Goal: Browse casually

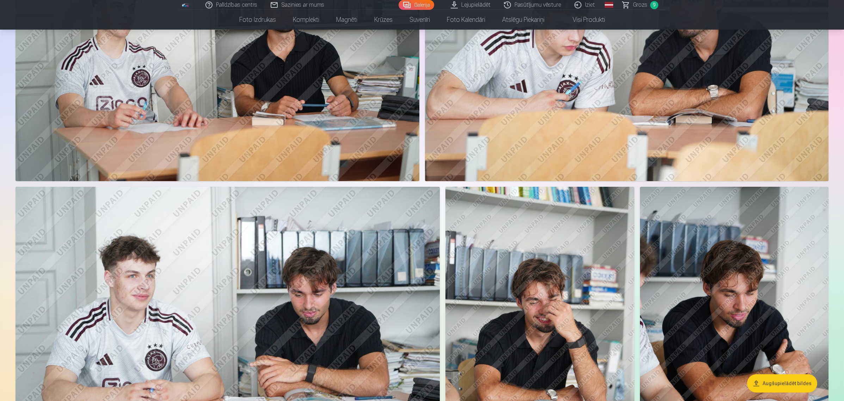
scroll to position [264, 0]
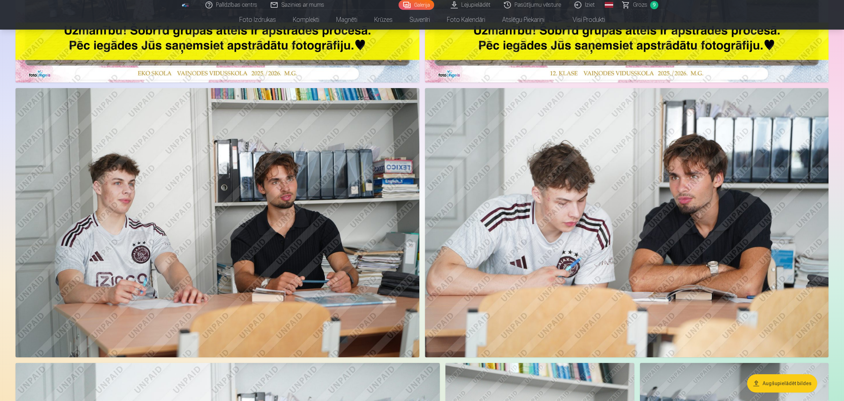
click at [547, 154] on img at bounding box center [627, 222] width 404 height 269
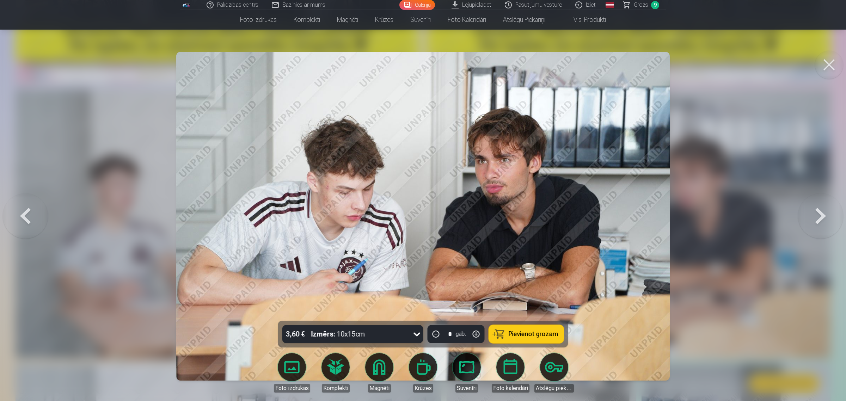
click at [825, 57] on button at bounding box center [829, 65] width 28 height 28
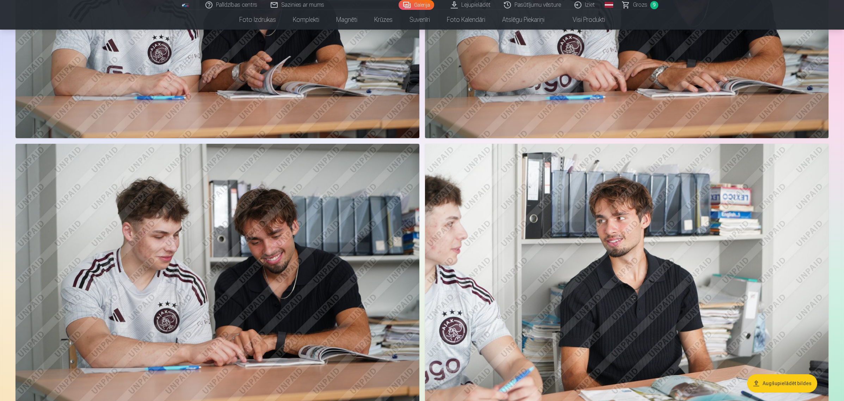
scroll to position [1630, 0]
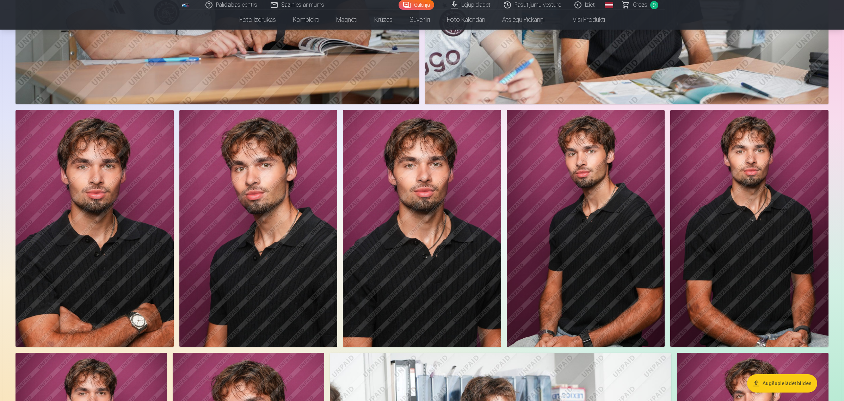
click at [430, 191] on img at bounding box center [422, 228] width 158 height 237
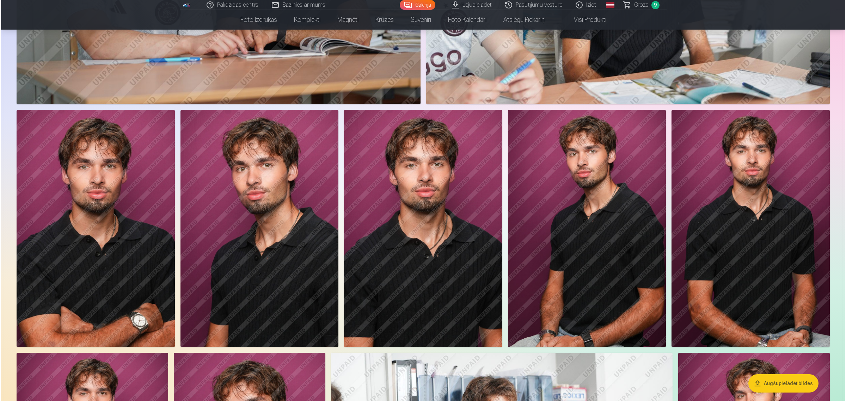
scroll to position [1632, 0]
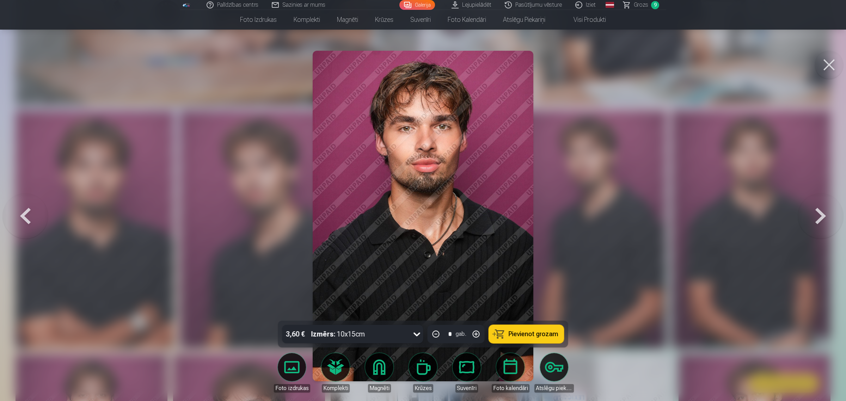
click at [830, 62] on button at bounding box center [829, 65] width 28 height 28
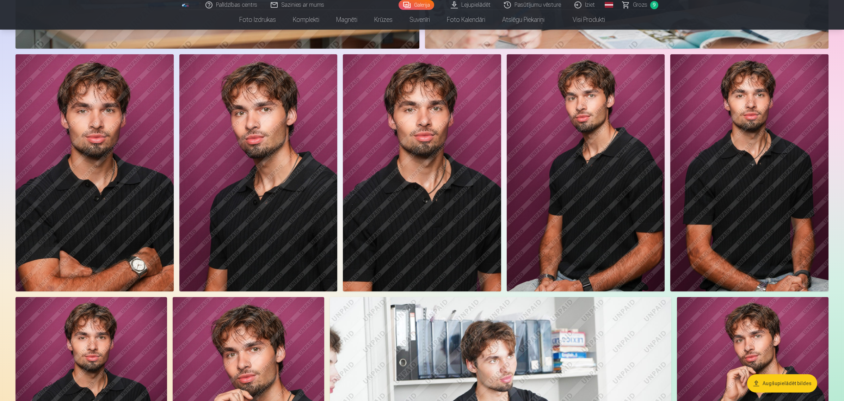
scroll to position [1630, 0]
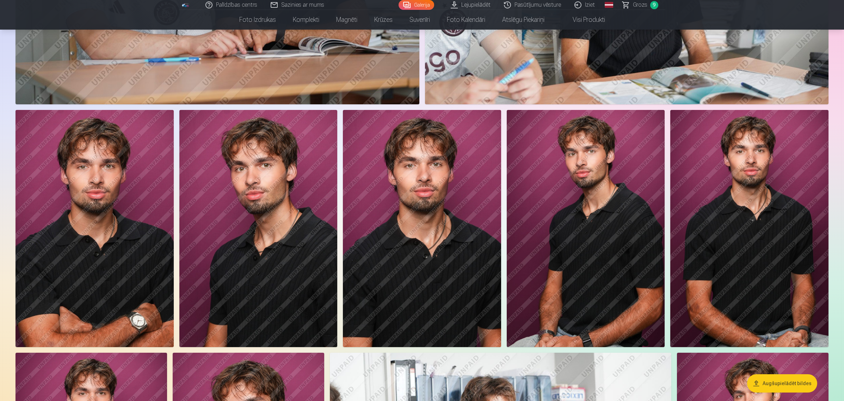
click at [426, 209] on img at bounding box center [422, 228] width 158 height 237
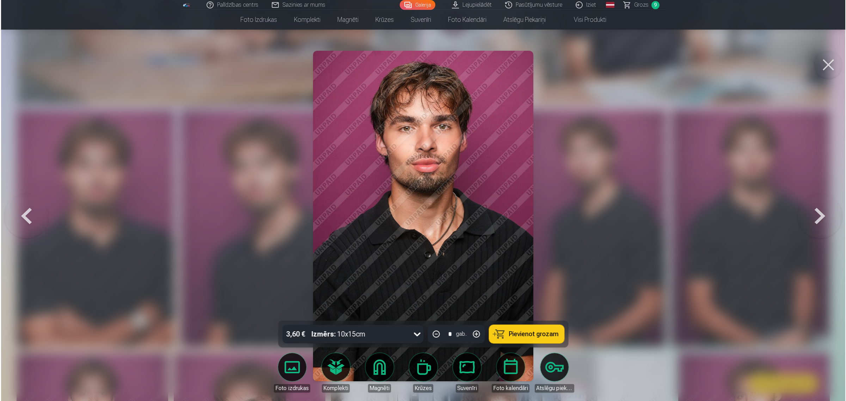
scroll to position [1632, 0]
click at [819, 69] on button at bounding box center [829, 65] width 28 height 28
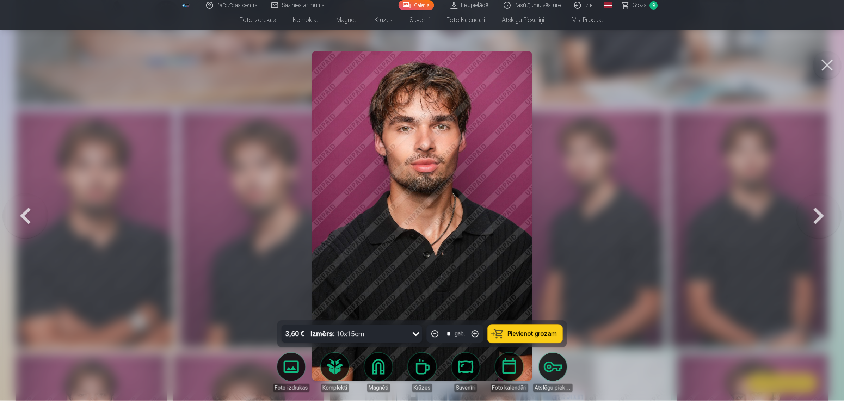
scroll to position [1630, 0]
